Goal: Task Accomplishment & Management: Manage account settings

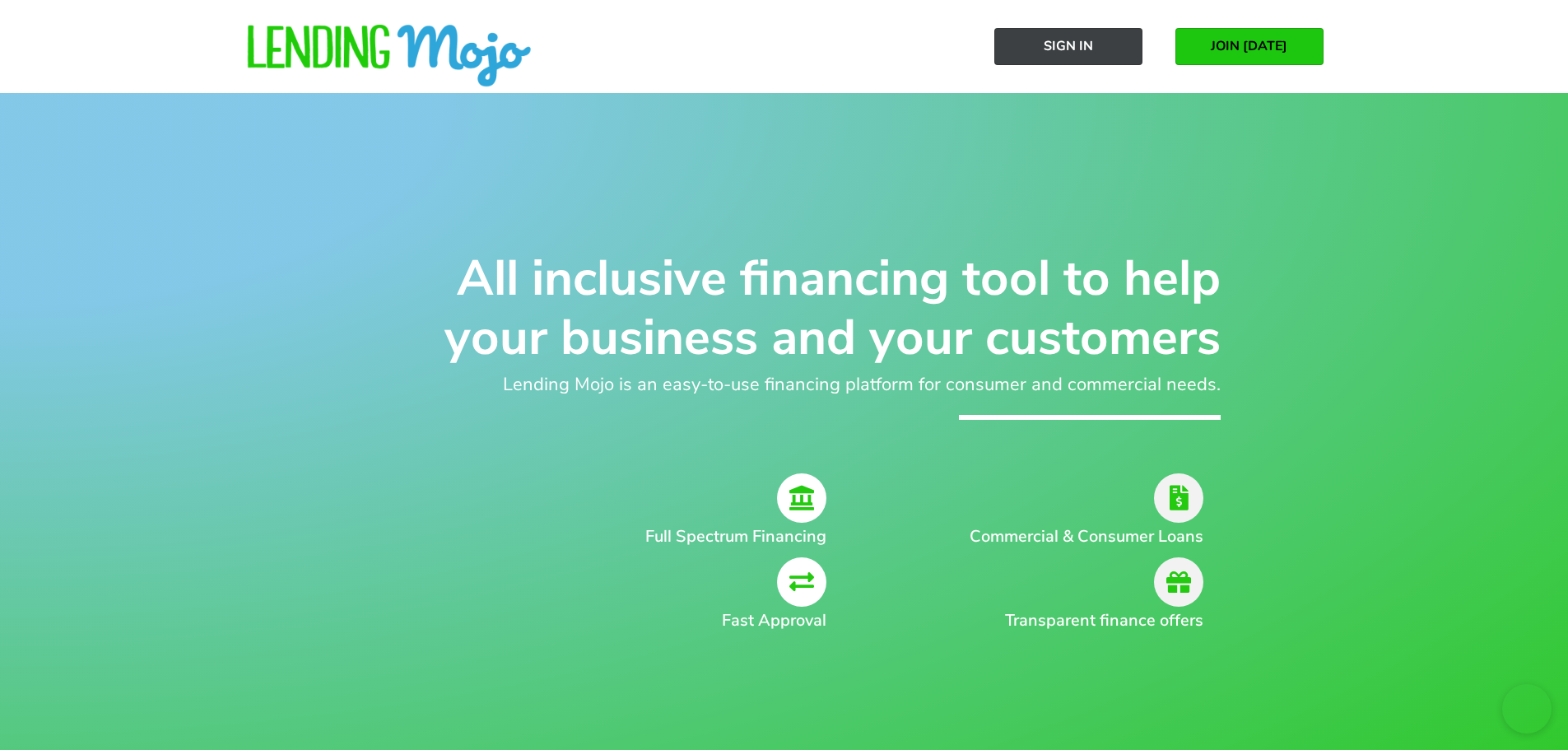
click at [1088, 48] on span "Sign In" at bounding box center [1068, 47] width 49 height 15
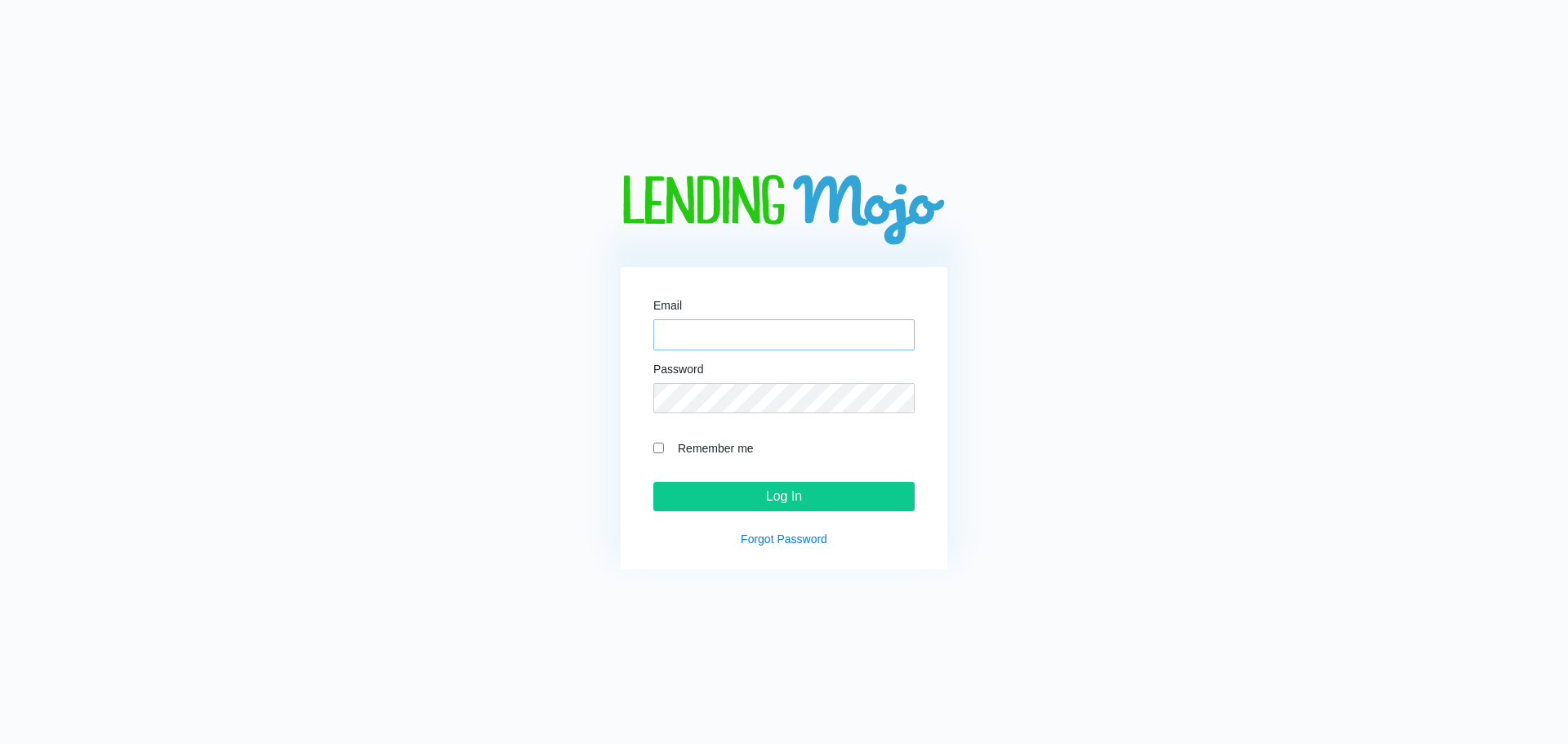
click at [743, 327] on input "Email" at bounding box center [784, 335] width 261 height 31
type input "[PERSON_NAME][EMAIL_ADDRESS][DOMAIN_NAME]"
